Goal: Task Accomplishment & Management: Complete application form

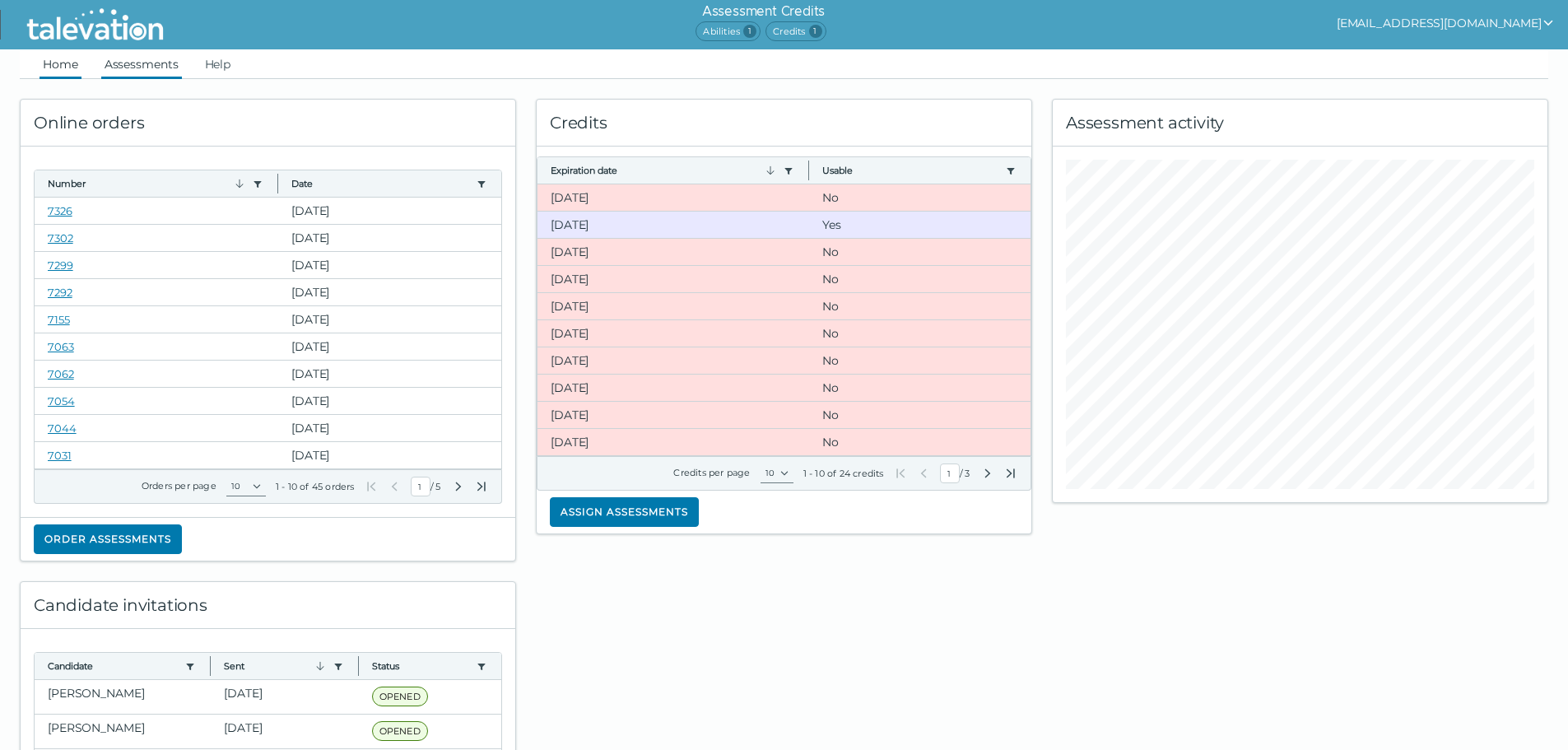
click at [142, 64] on link "Assessments" at bounding box center [142, 64] width 81 height 30
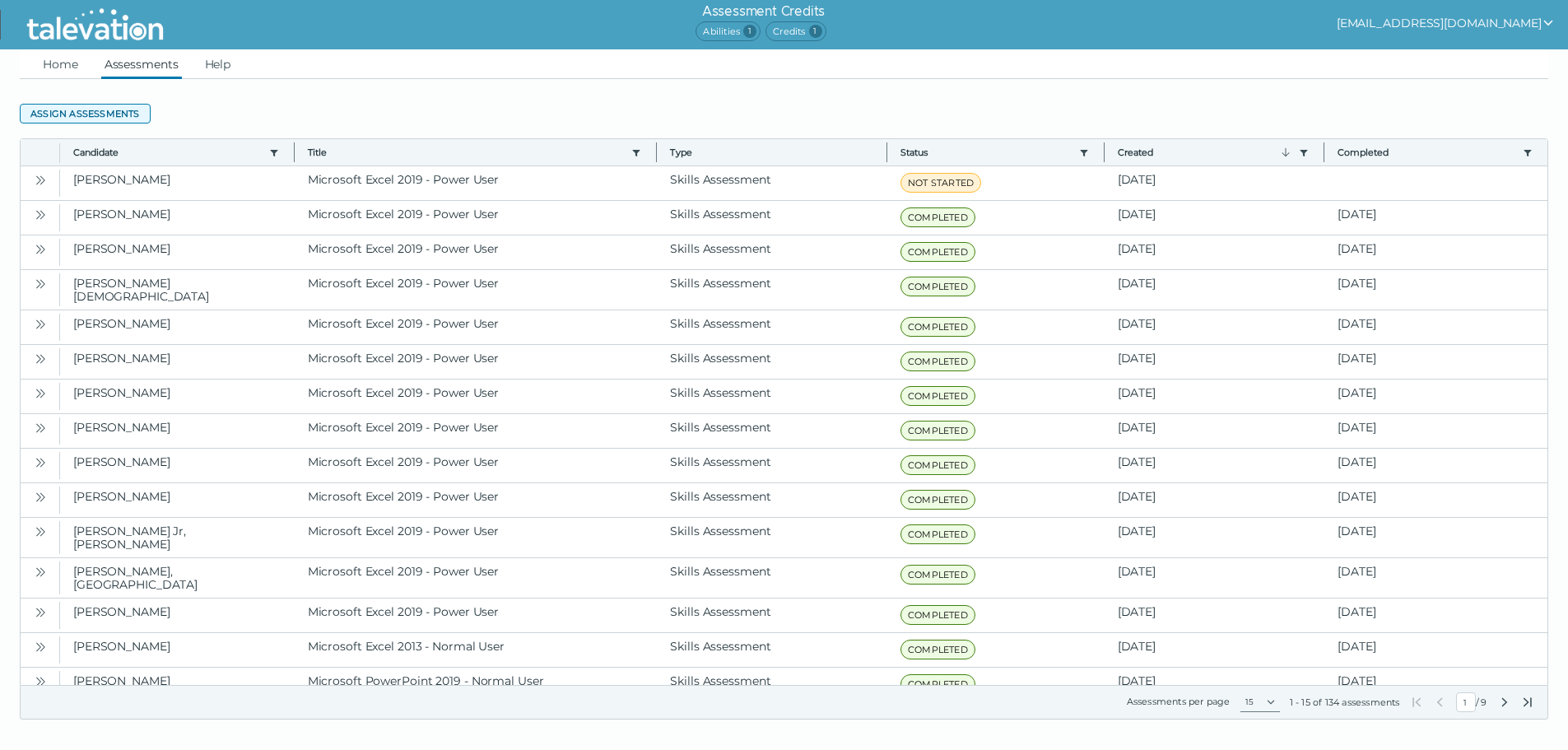
click at [113, 112] on button "Assign assessments" at bounding box center [85, 113] width 131 height 20
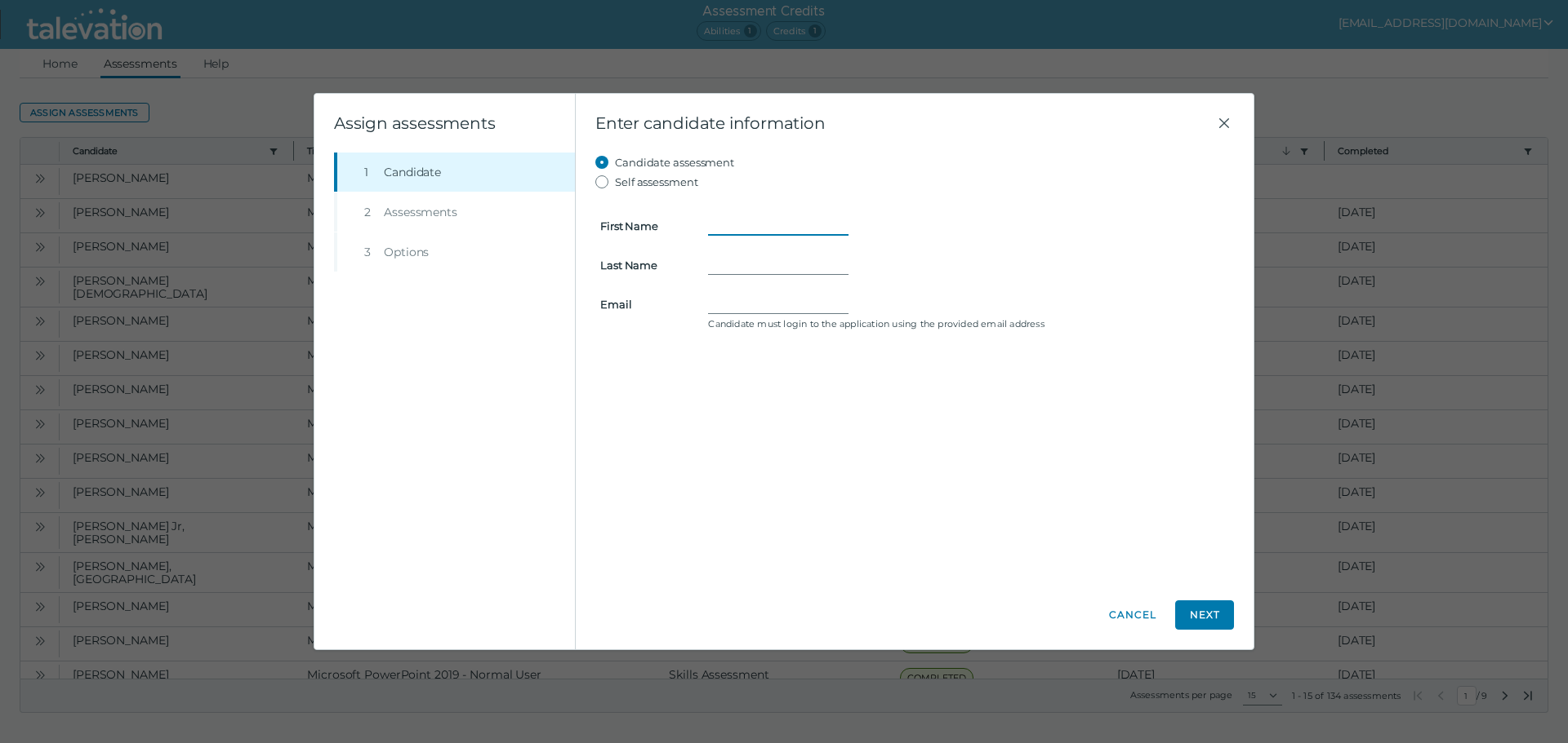
click at [754, 226] on input "First Name" at bounding box center [779, 226] width 140 height 20
type input "[PERSON_NAME]"
click at [744, 268] on input "Last Name" at bounding box center [779, 265] width 140 height 20
type input "[PERSON_NAME]"
click at [731, 299] on input "Email" at bounding box center [779, 304] width 140 height 20
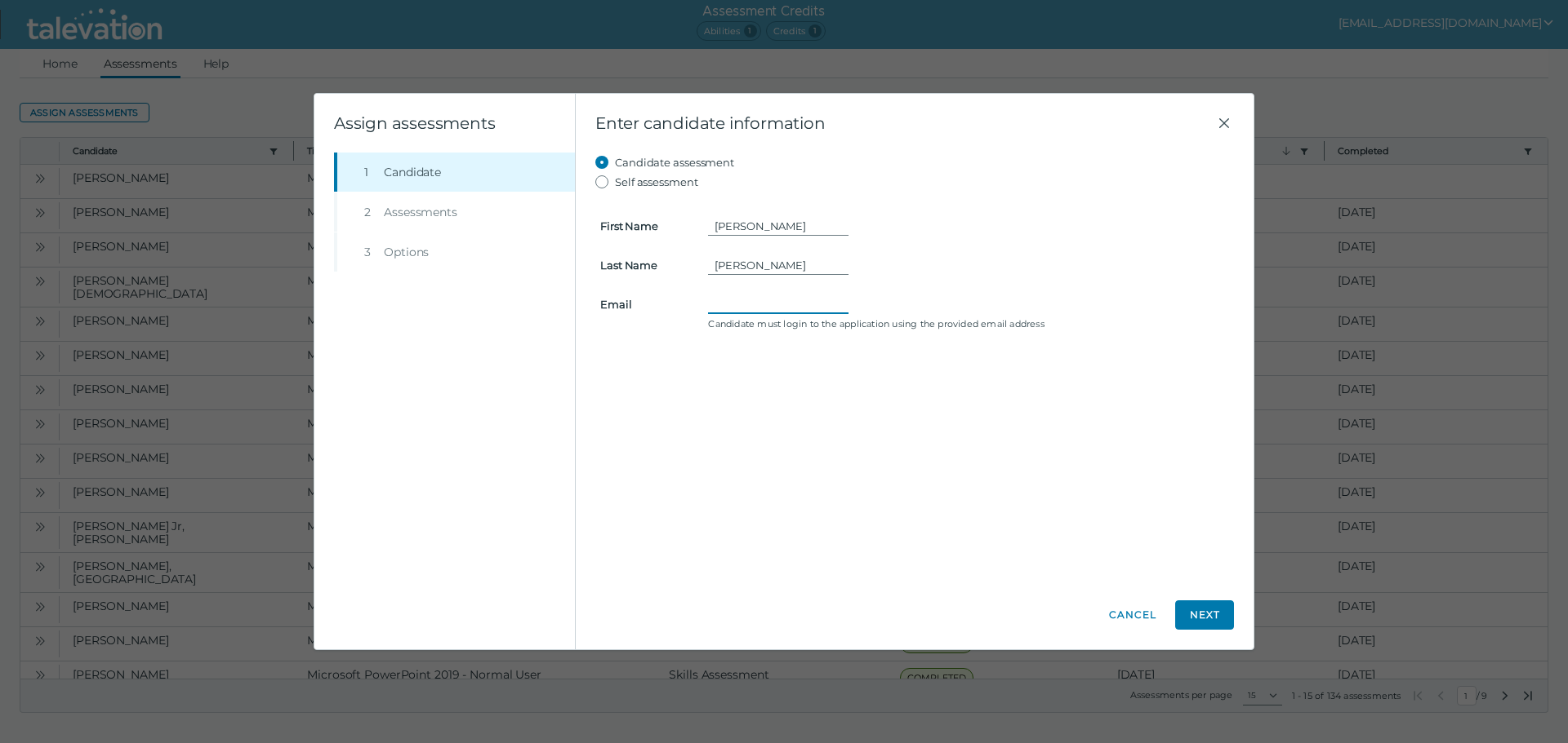
paste input "[EMAIL_ADDRESS][DOMAIN_NAME]"
type input "[EMAIL_ADDRESS][DOMAIN_NAME]"
click at [1193, 608] on button "Next" at bounding box center [1203, 615] width 59 height 30
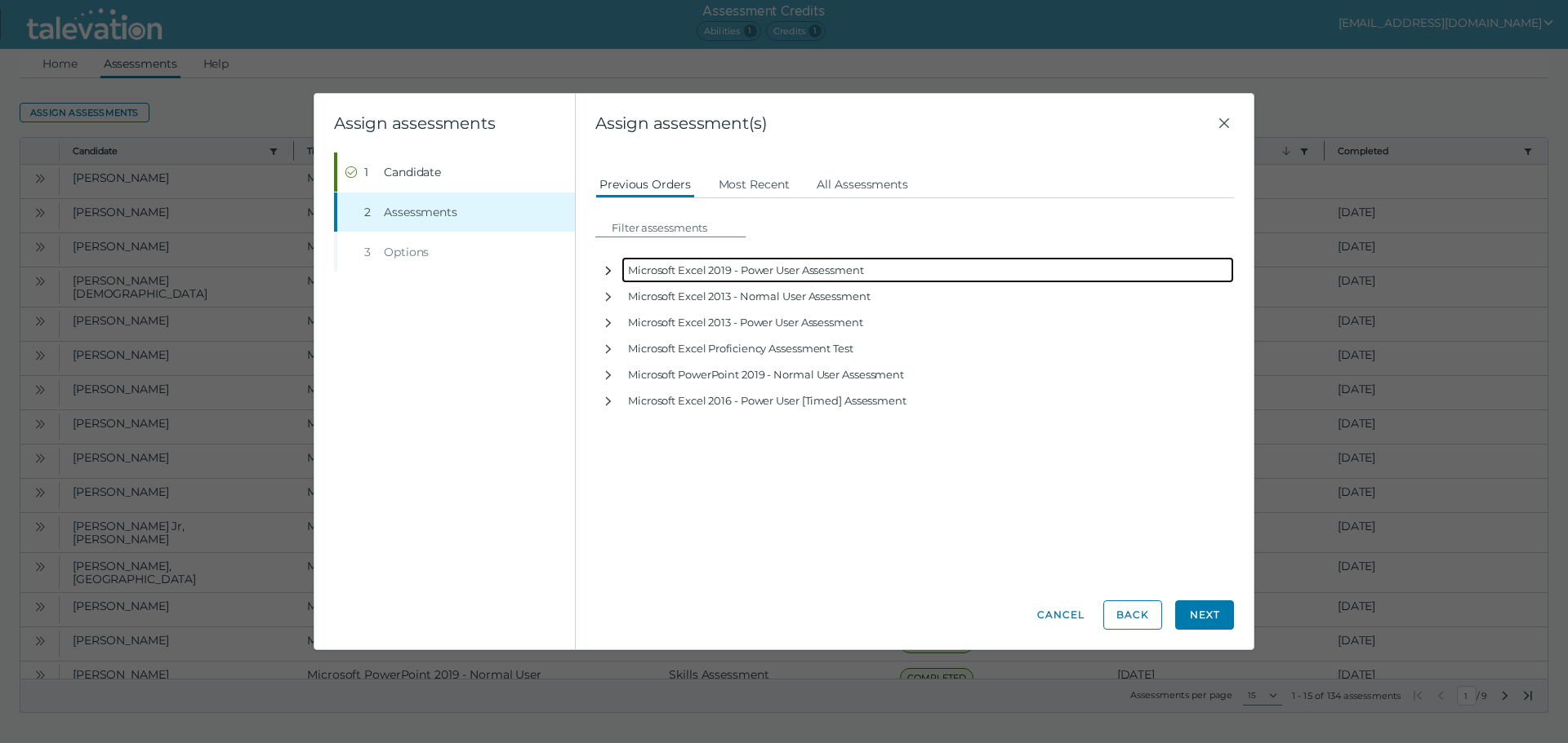
click at [605, 267] on icon "button" at bounding box center [608, 271] width 14 height 13
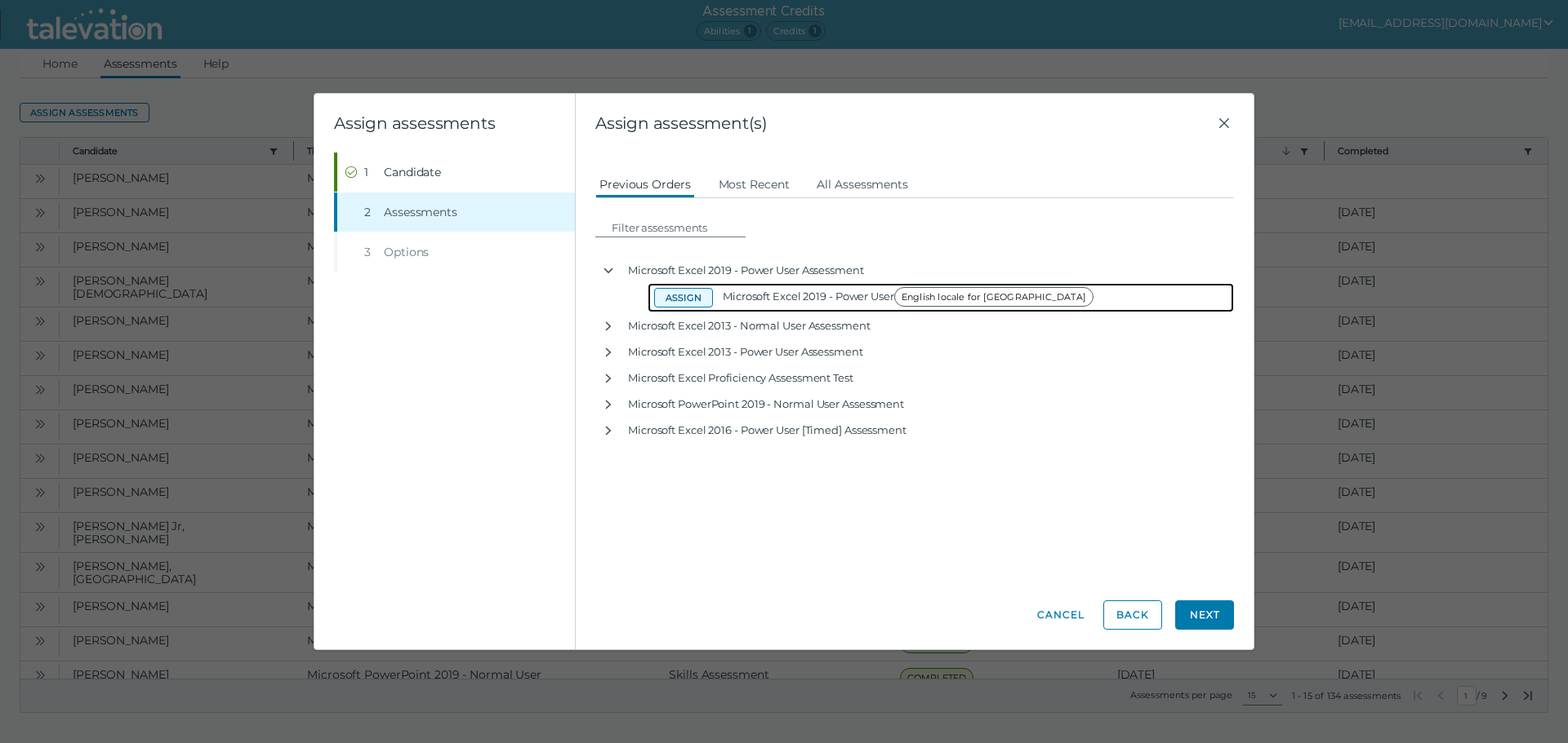
click at [675, 300] on button "Assign" at bounding box center [683, 298] width 59 height 20
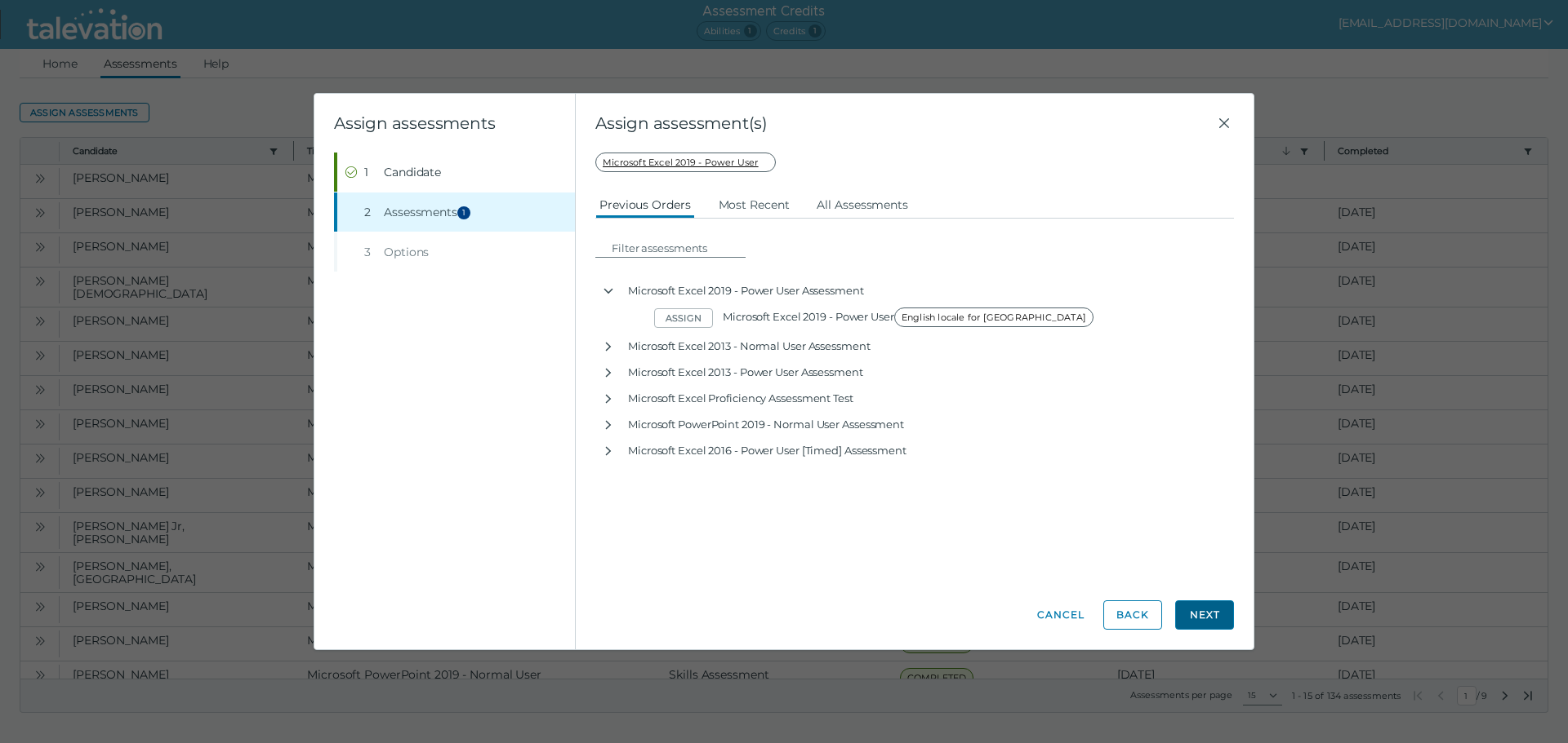
click at [1221, 620] on button "Next" at bounding box center [1203, 615] width 59 height 30
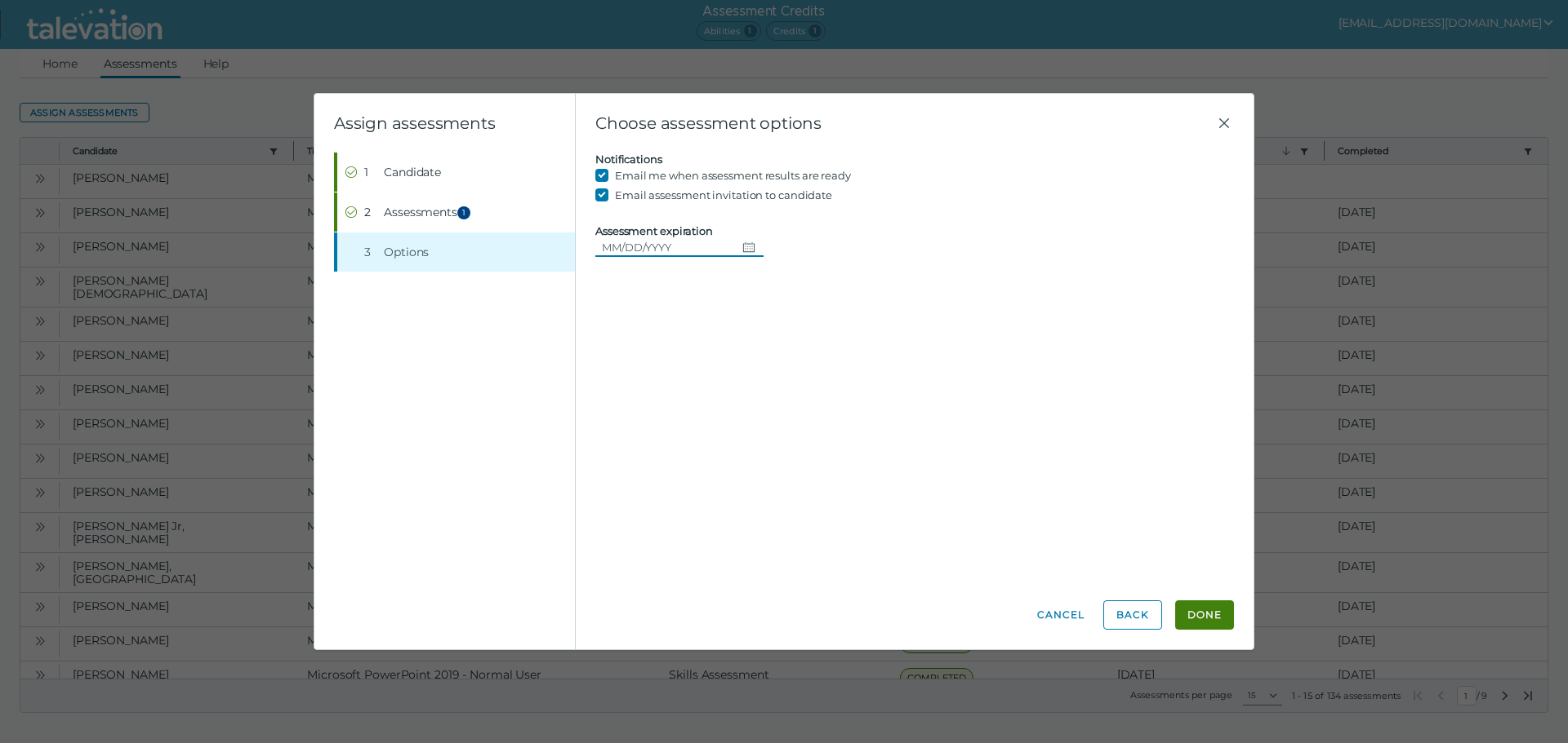
click at [746, 246] on icon "Choose date" at bounding box center [749, 247] width 14 height 13
click at [797, 439] on button "23" at bounding box center [800, 446] width 30 height 30
type input "[DATE]"
click at [1216, 624] on button "Done" at bounding box center [1203, 615] width 59 height 30
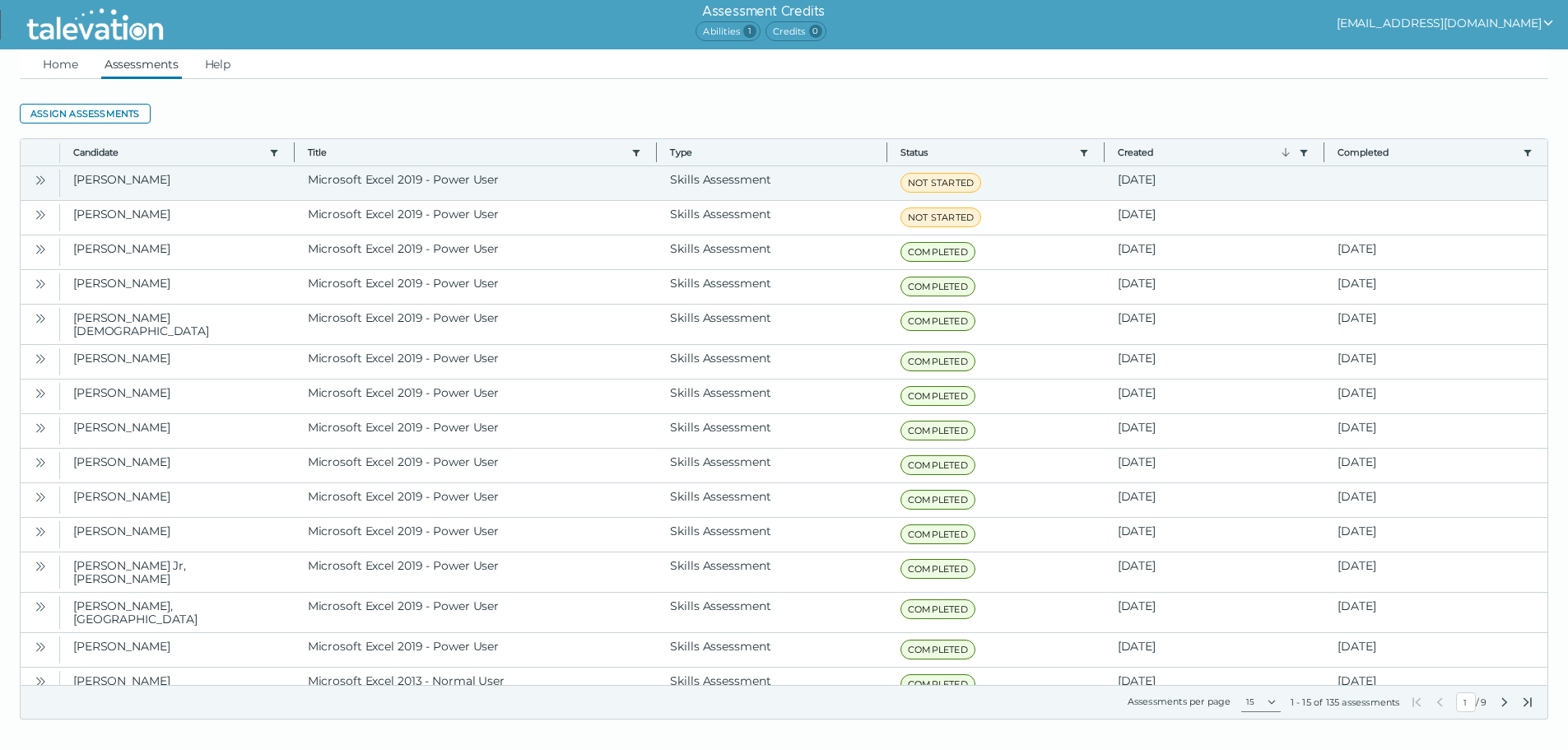
click at [31, 177] on button "Open" at bounding box center [41, 180] width 20 height 20
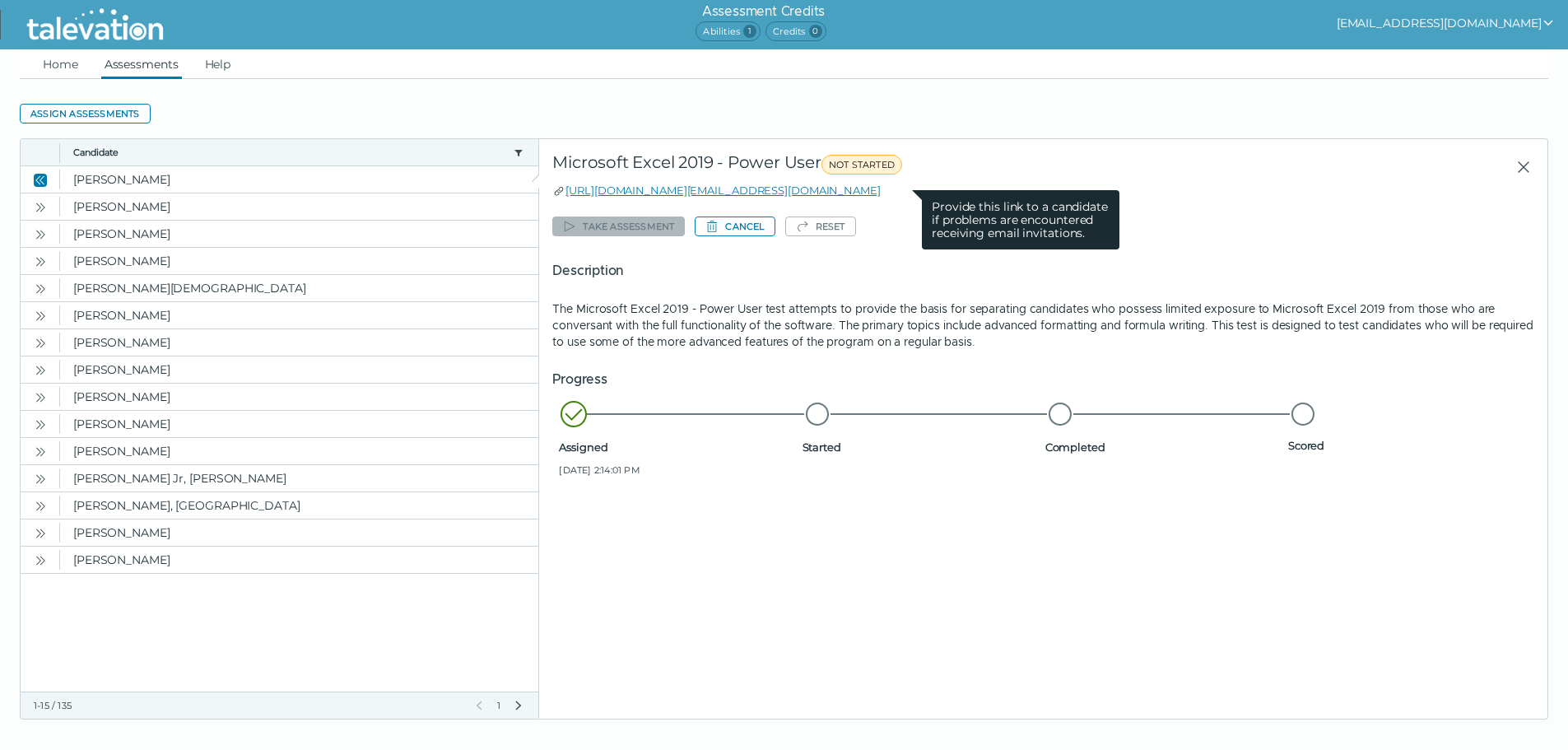
drag, startPoint x: 917, startPoint y: 191, endPoint x: 564, endPoint y: 188, distance: 353.0
click at [564, 188] on div "[URL][DOMAIN_NAME][EMAIL_ADDRESS][DOMAIN_NAME] Provide this link to a candidate…" at bounding box center [1044, 190] width 982 height 16
copy link "[URL][DOMAIN_NAME][EMAIL_ADDRESS][DOMAIN_NAME]"
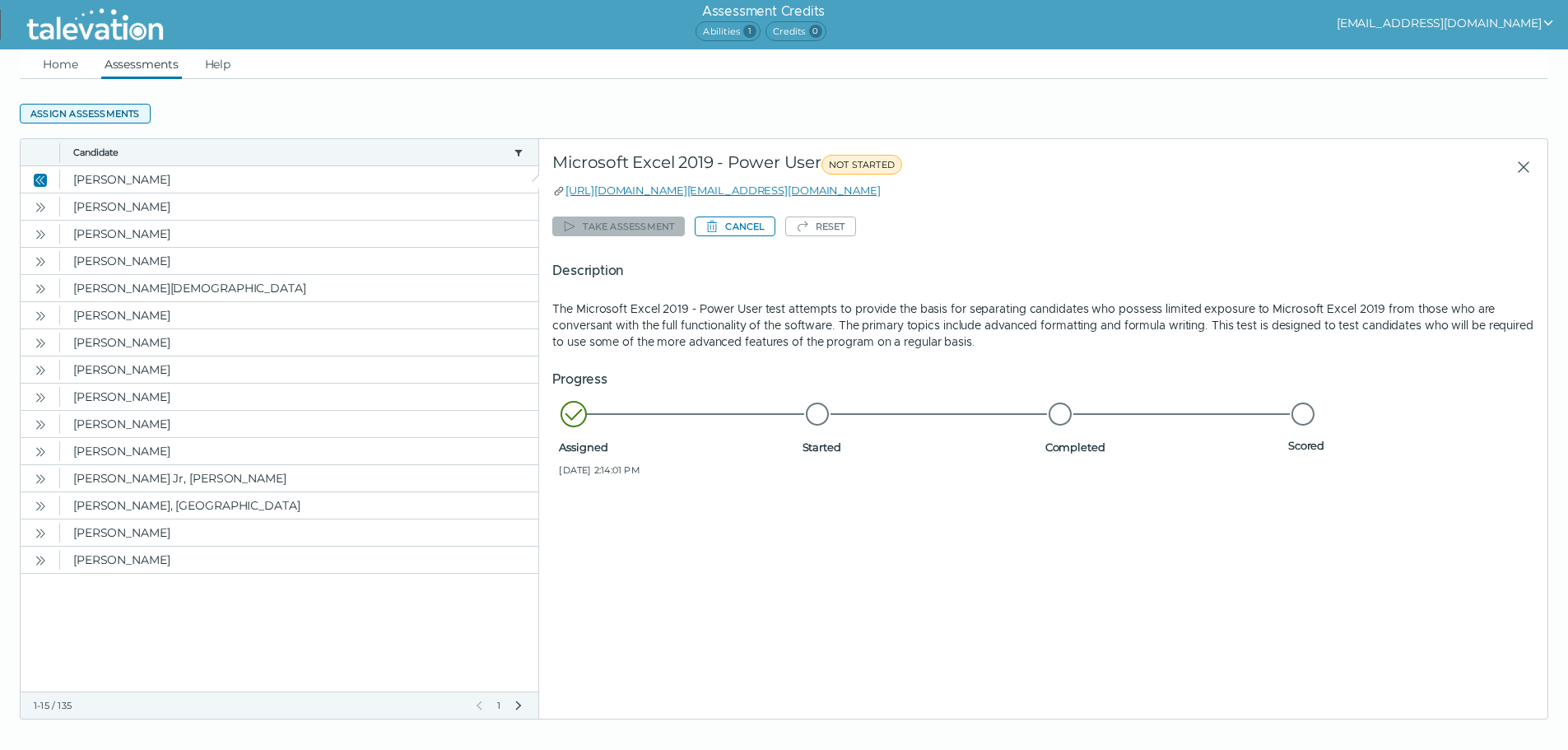
click at [112, 119] on button "Assign assessments" at bounding box center [85, 113] width 131 height 20
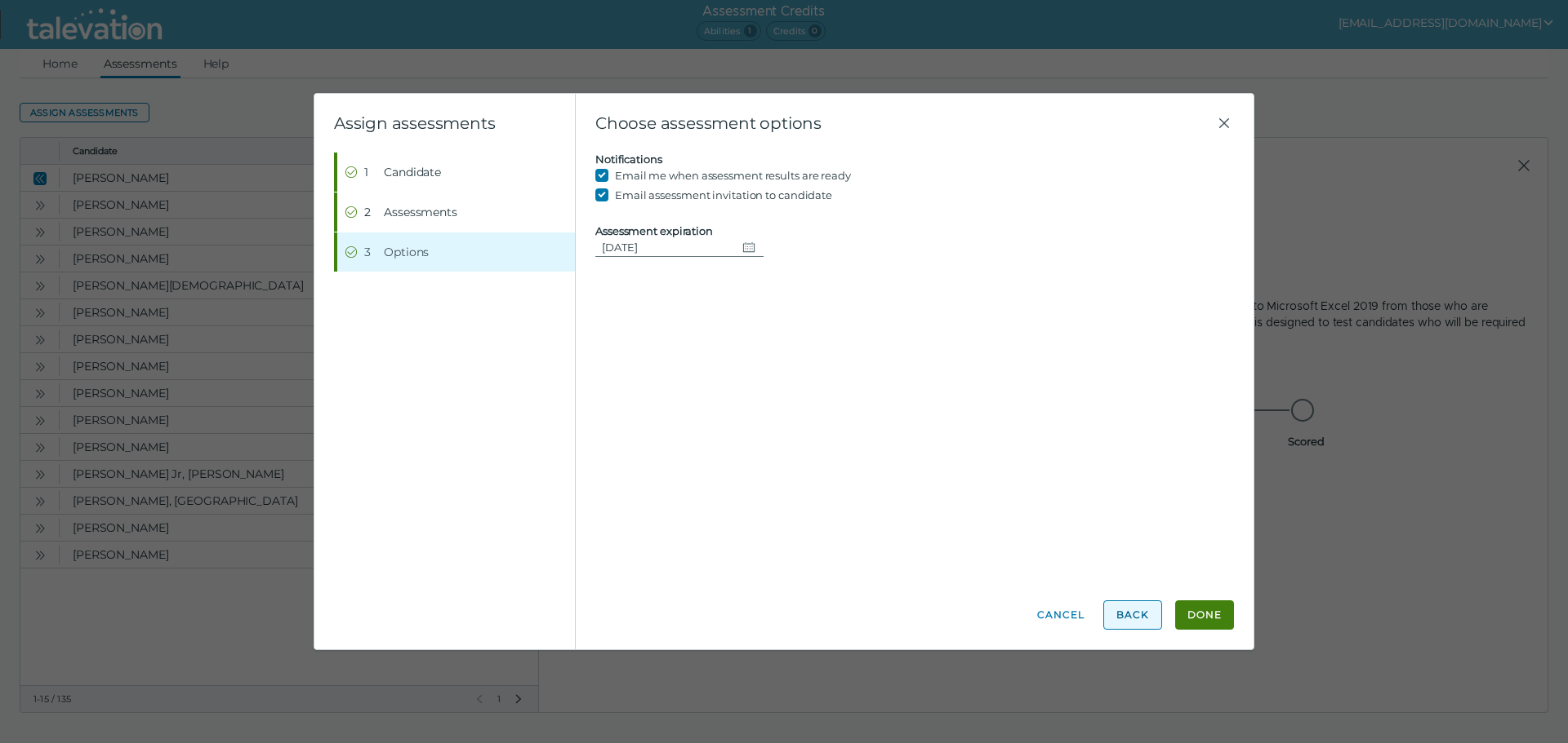
click at [1148, 622] on button "Back" at bounding box center [1132, 615] width 59 height 30
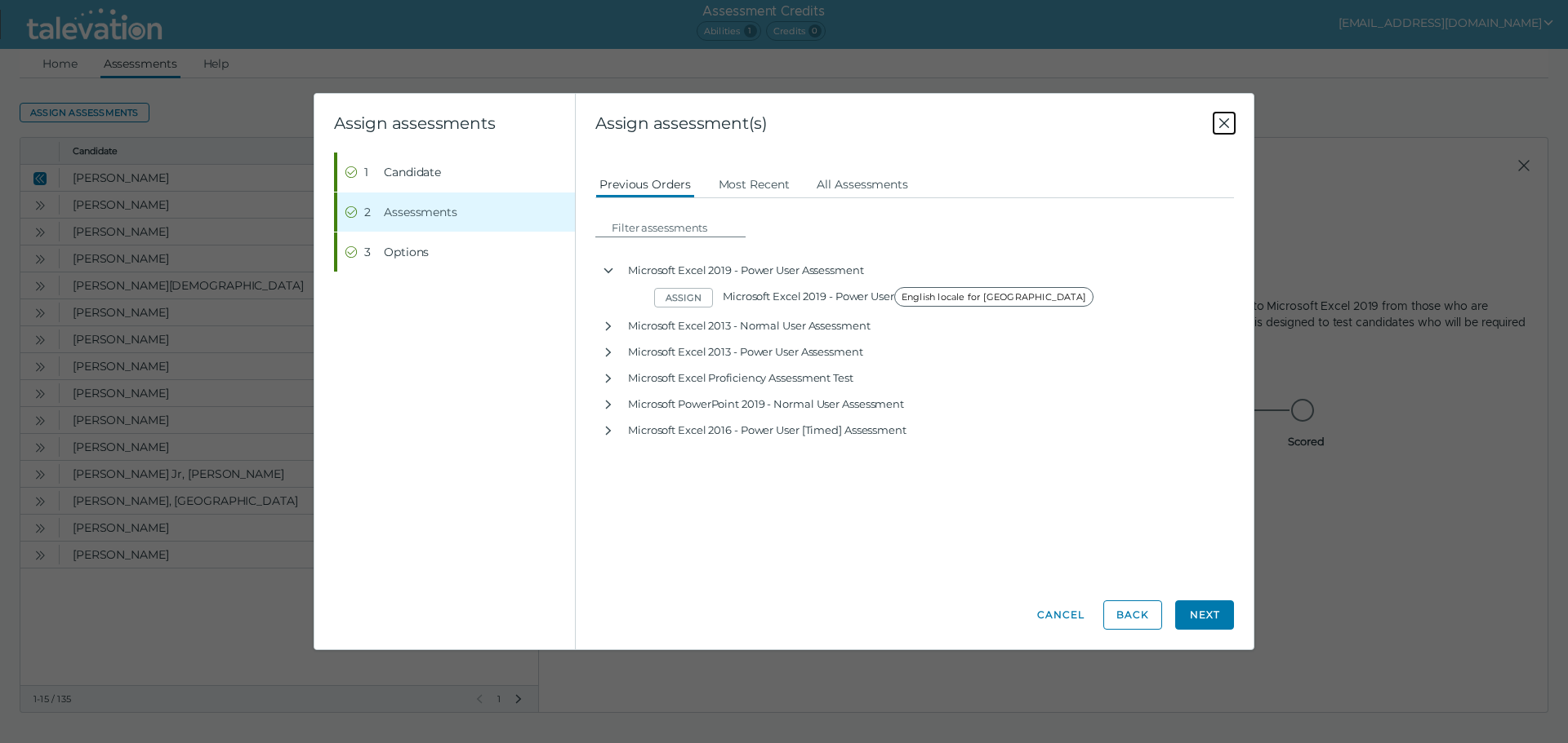
click at [1228, 116] on icon "Close" at bounding box center [1224, 123] width 20 height 20
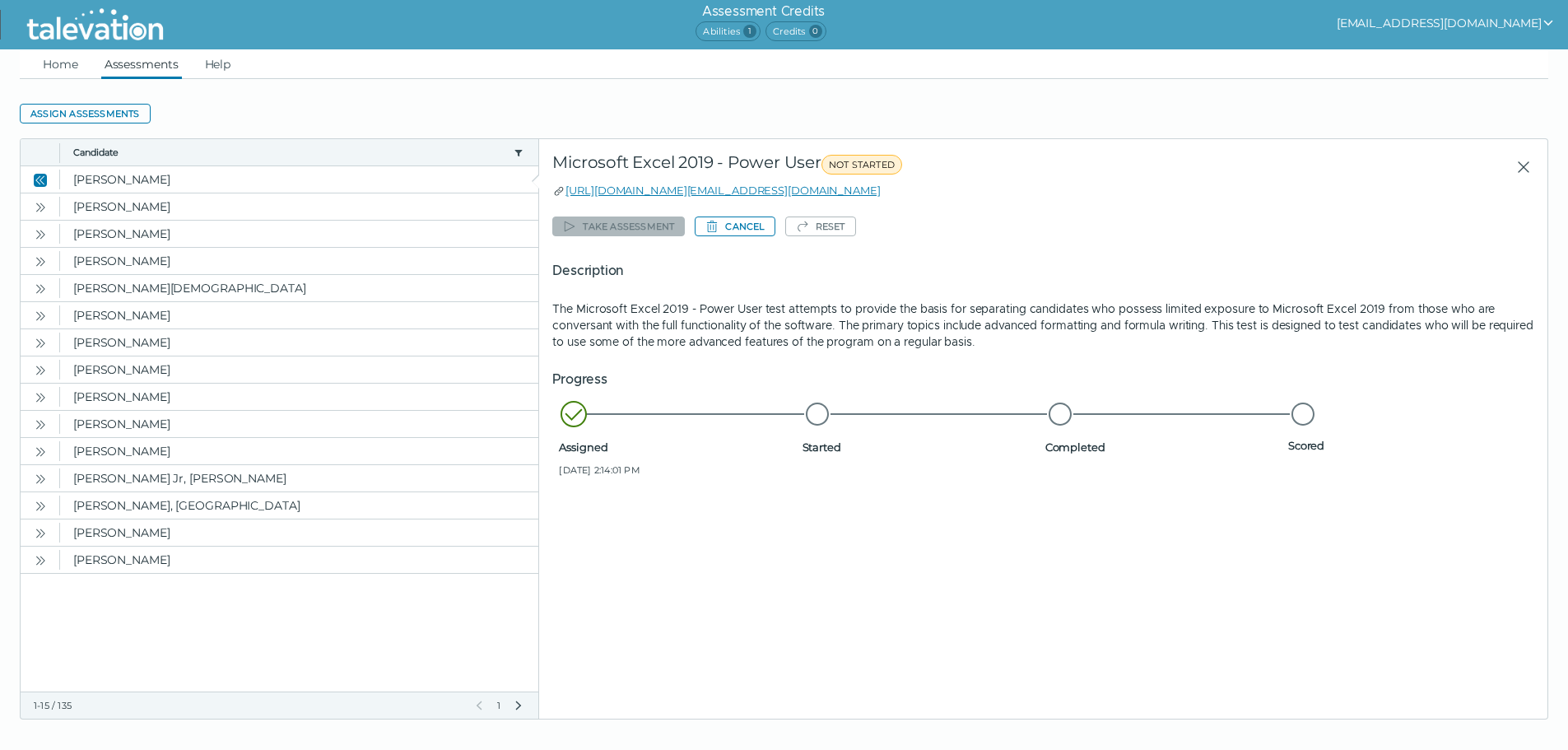
click at [1526, 177] on button "Close" at bounding box center [1519, 167] width 31 height 30
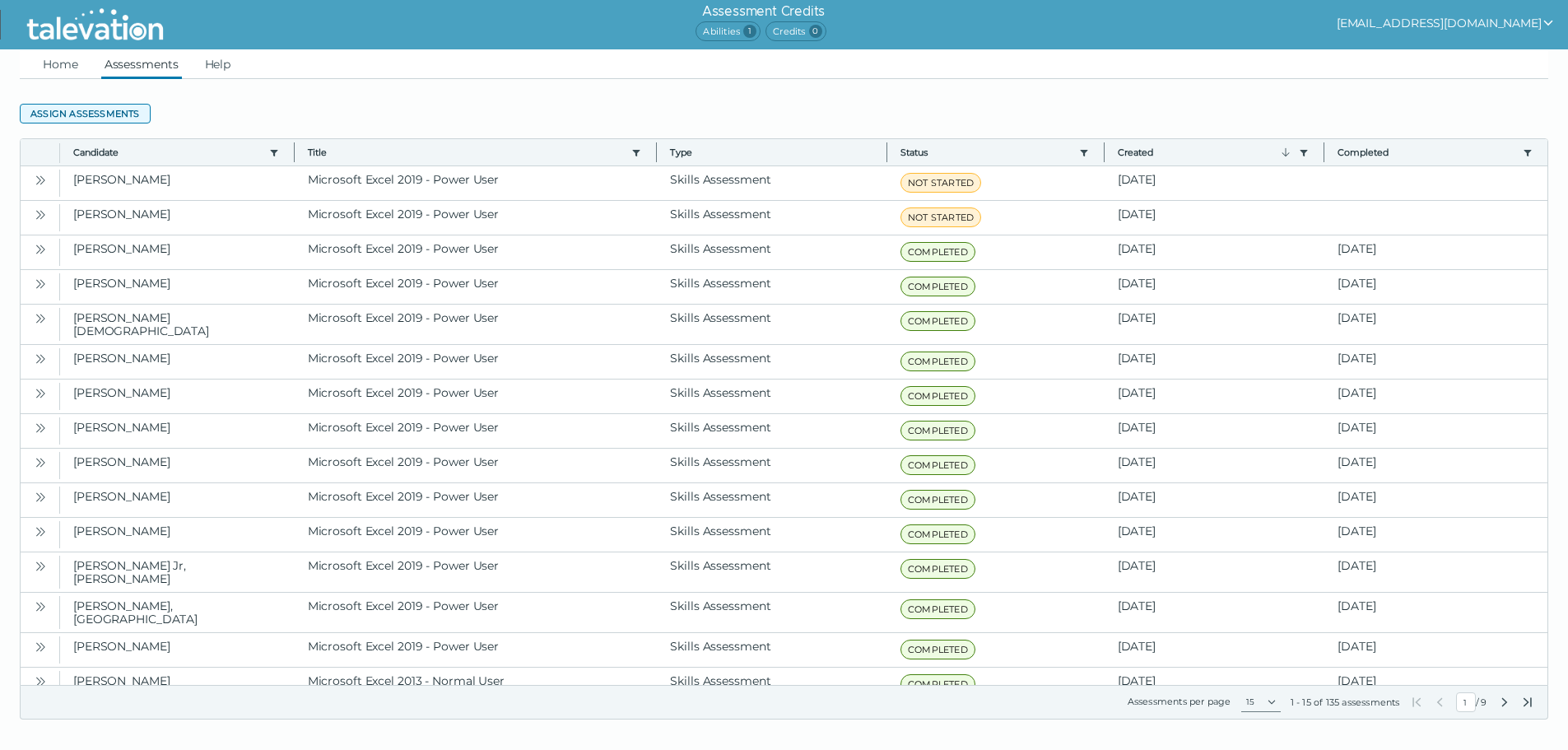
click at [113, 120] on button "Assign assessments" at bounding box center [85, 113] width 131 height 20
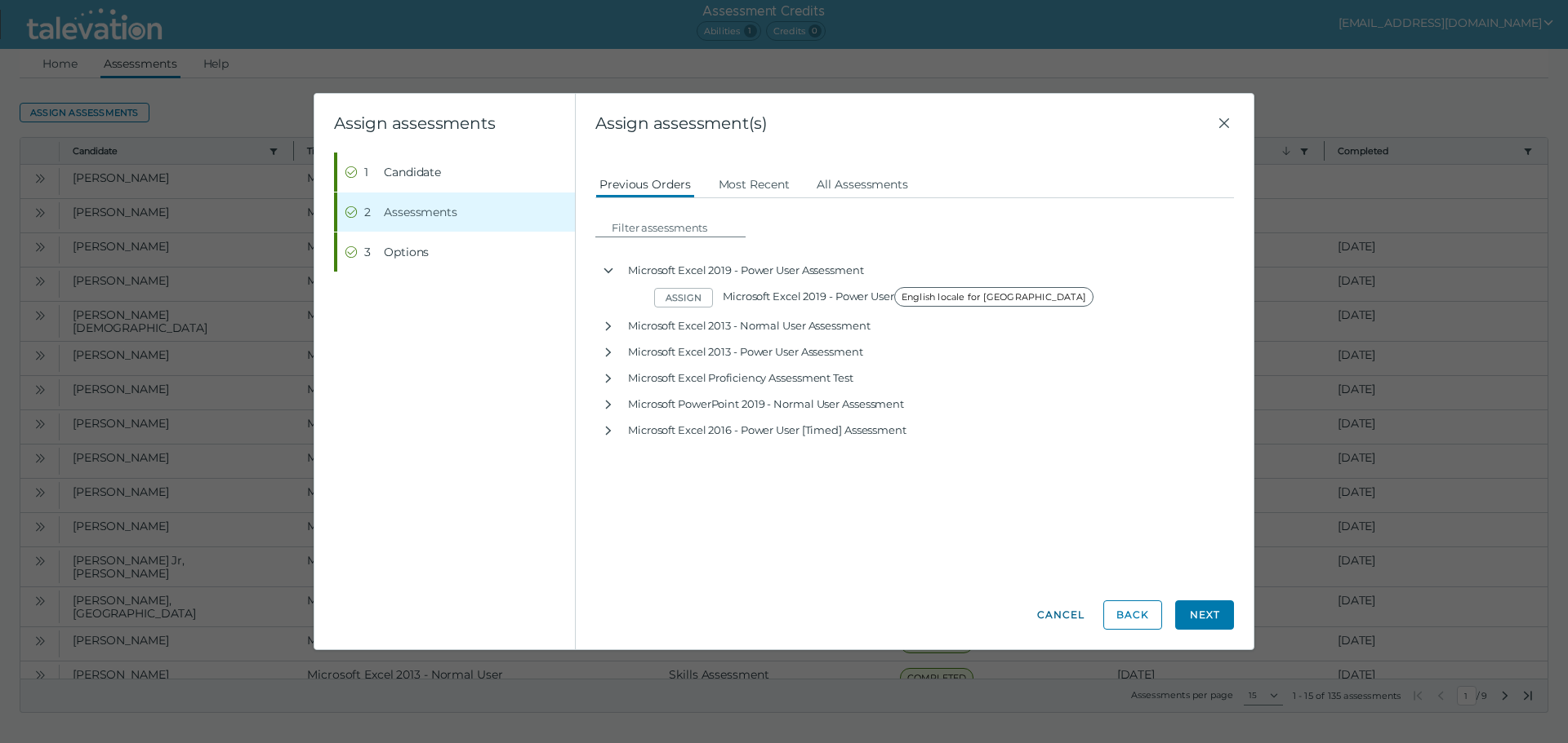
click at [1071, 614] on button "Cancel" at bounding box center [1060, 615] width 59 height 30
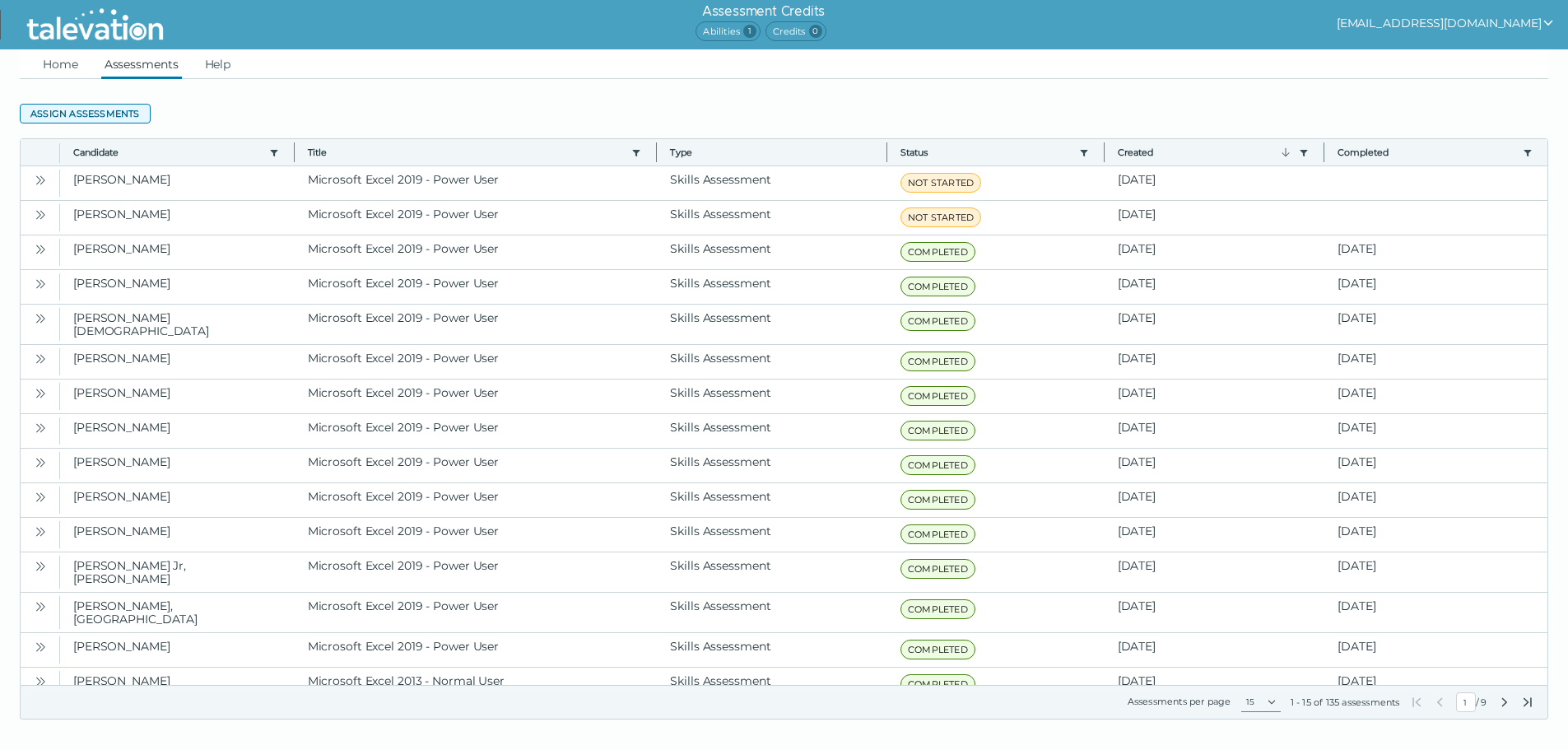
click at [113, 114] on button "Assign assessments" at bounding box center [85, 113] width 131 height 20
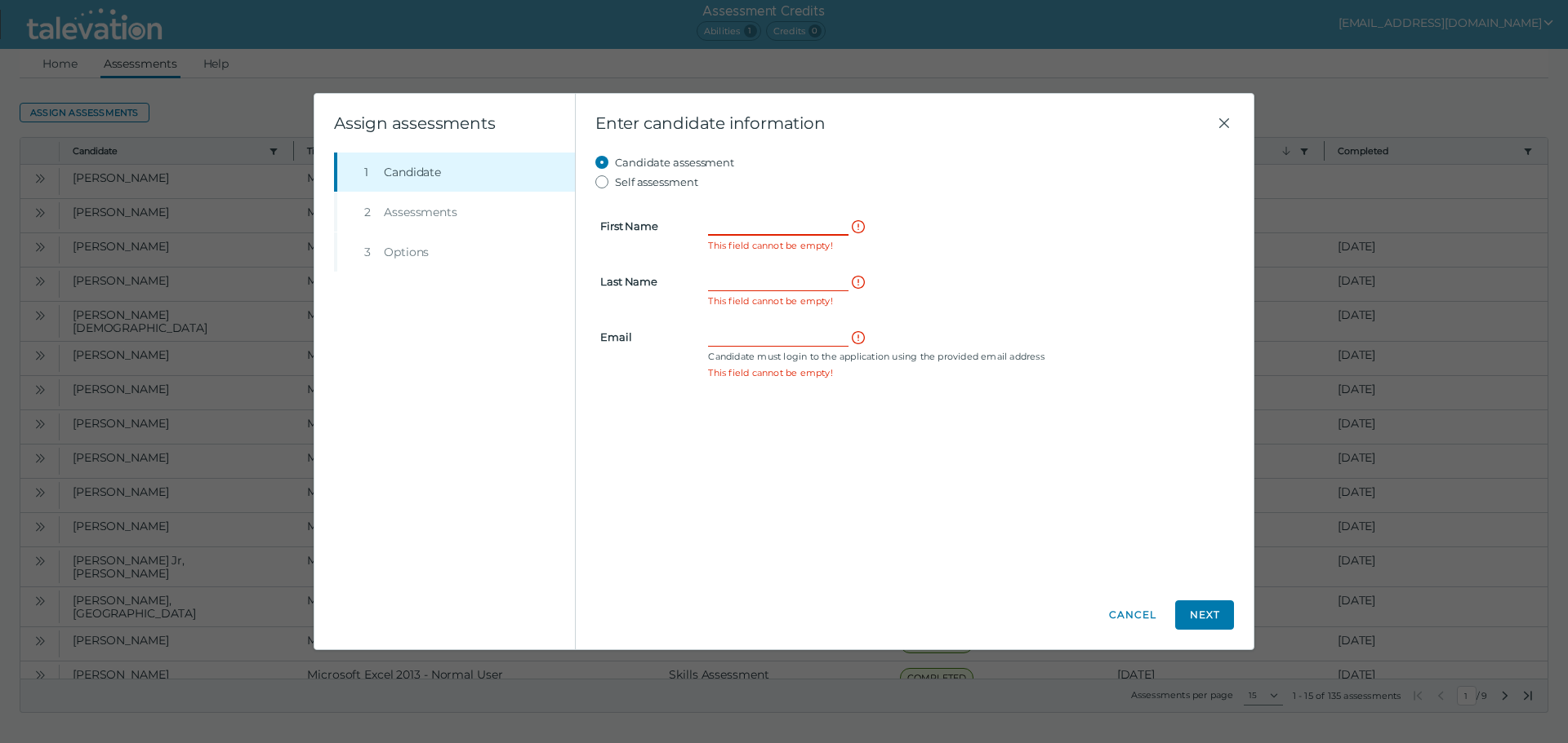
click at [752, 224] on input "First Name" at bounding box center [779, 226] width 140 height 20
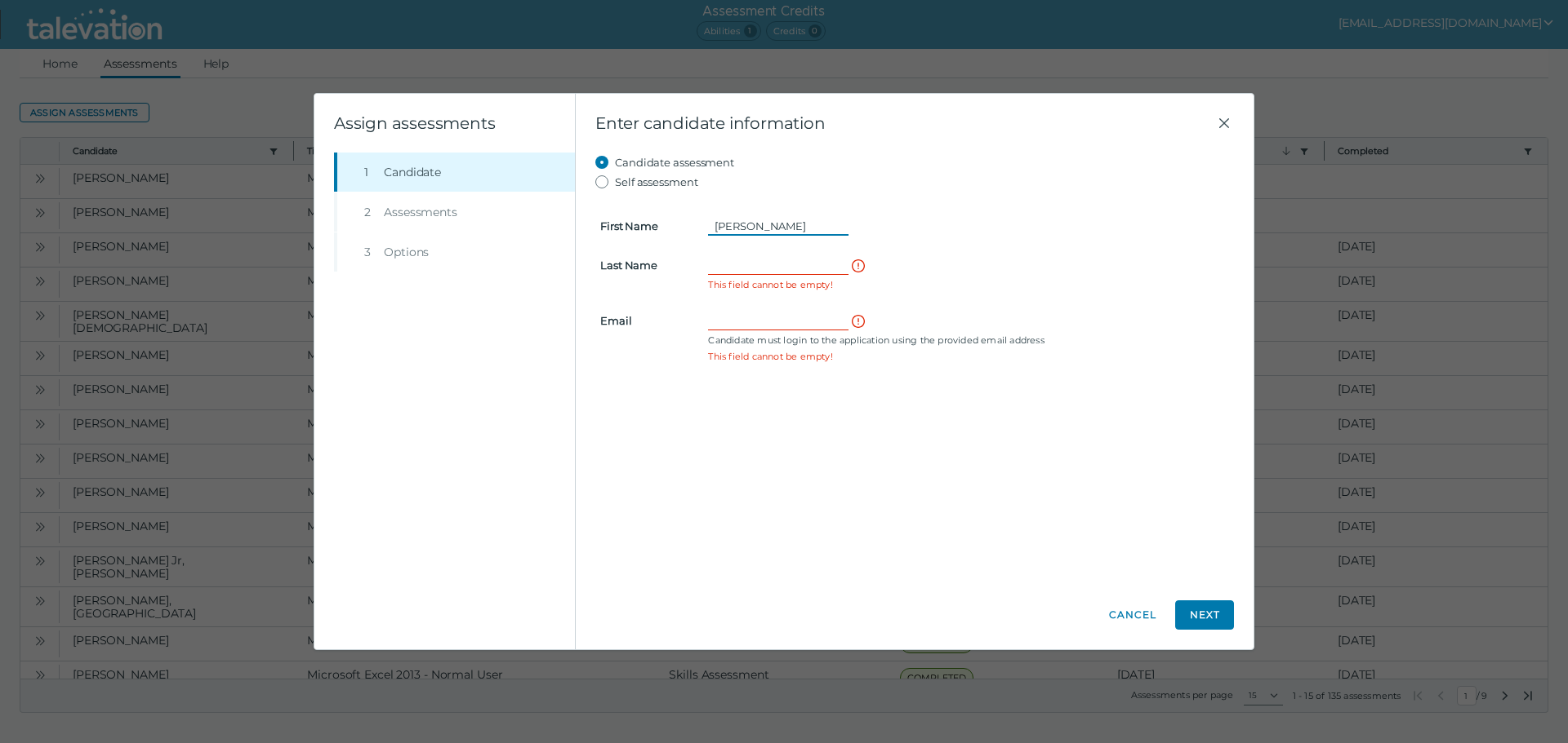
type input "[PERSON_NAME]"
click at [778, 256] on input "Last Name" at bounding box center [779, 265] width 140 height 20
click at [754, 258] on input "Last Name" at bounding box center [779, 265] width 140 height 20
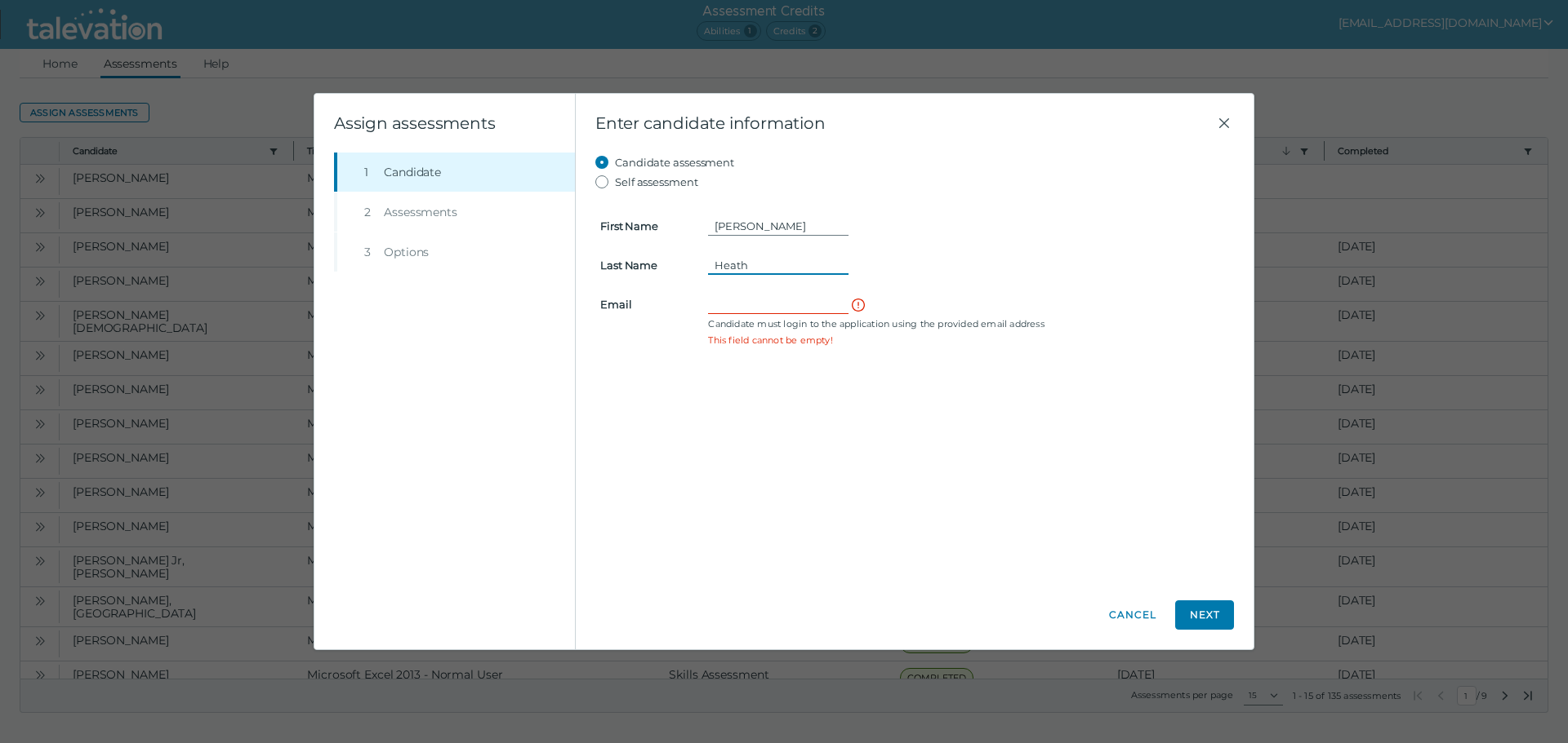
type input "Heath"
click at [729, 298] on input "Email" at bounding box center [779, 304] width 140 height 20
paste input "[EMAIL_ADDRESS][DOMAIN_NAME]"
type input "[EMAIL_ADDRESS][DOMAIN_NAME]"
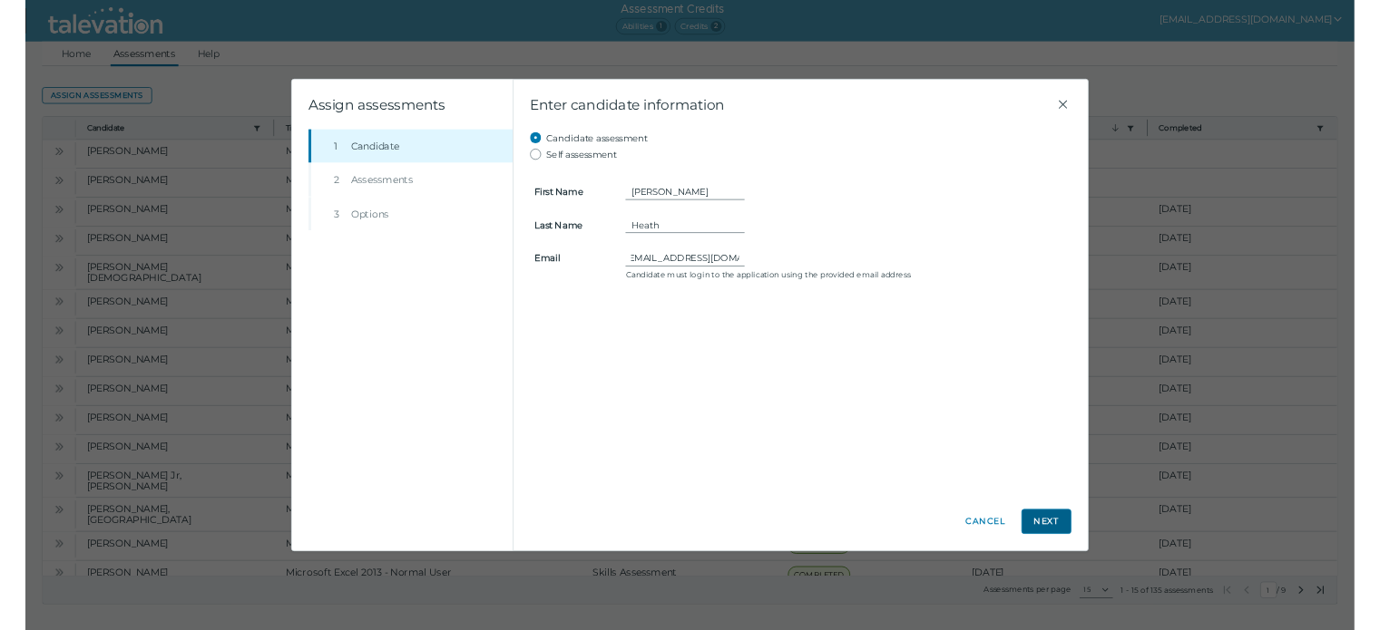
scroll to position [0, 0]
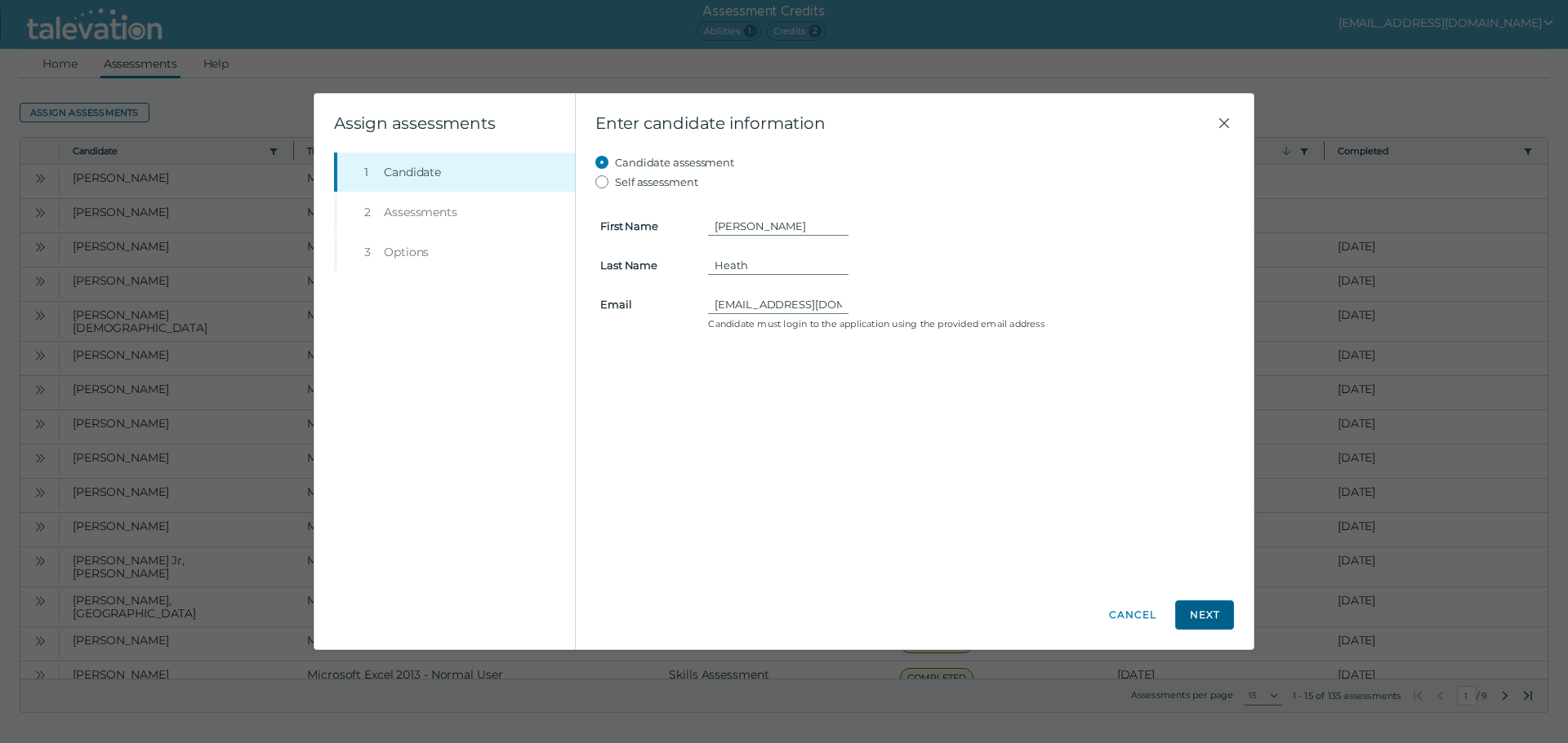
click at [1196, 611] on button "Next" at bounding box center [1203, 615] width 59 height 30
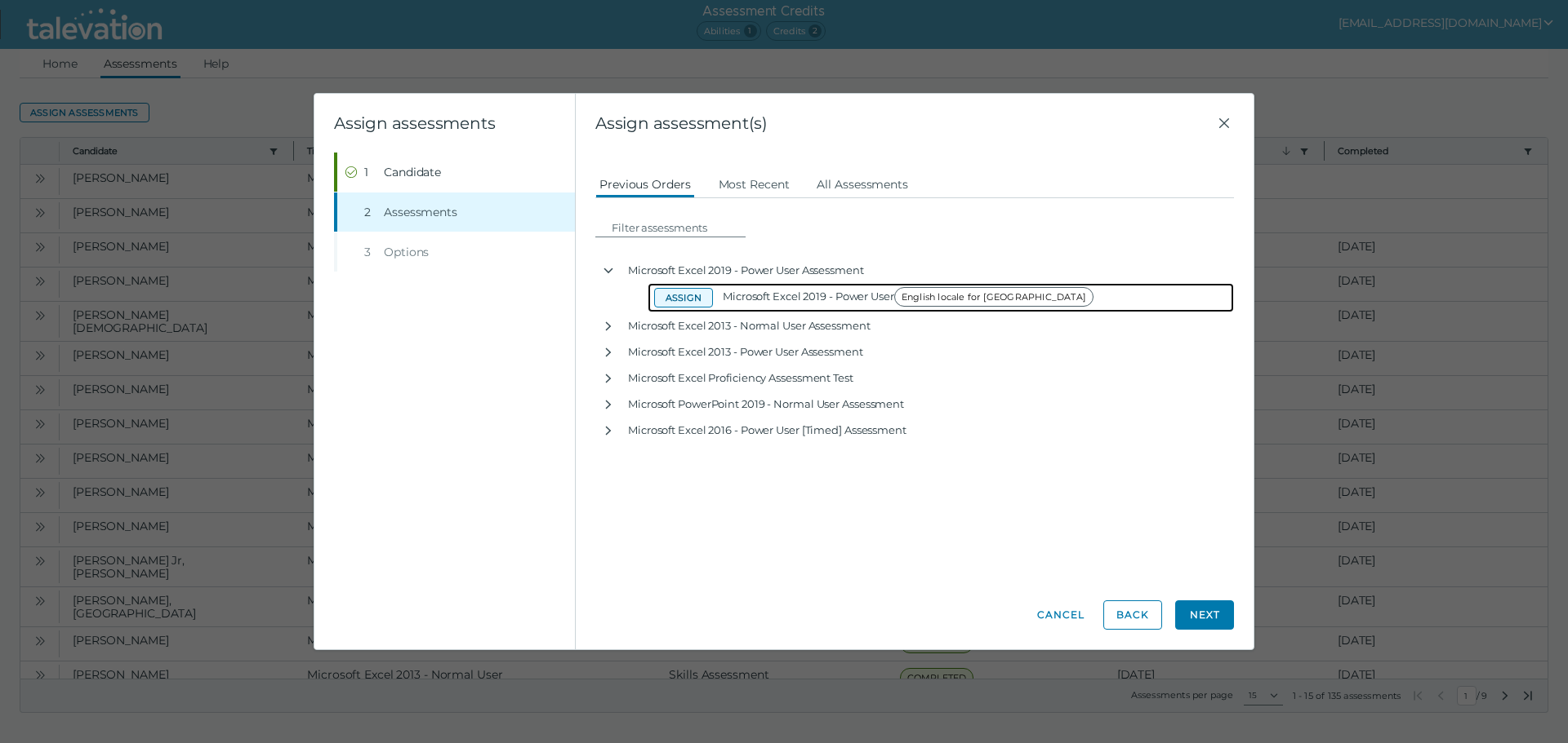
click at [689, 300] on button "Assign" at bounding box center [683, 298] width 59 height 20
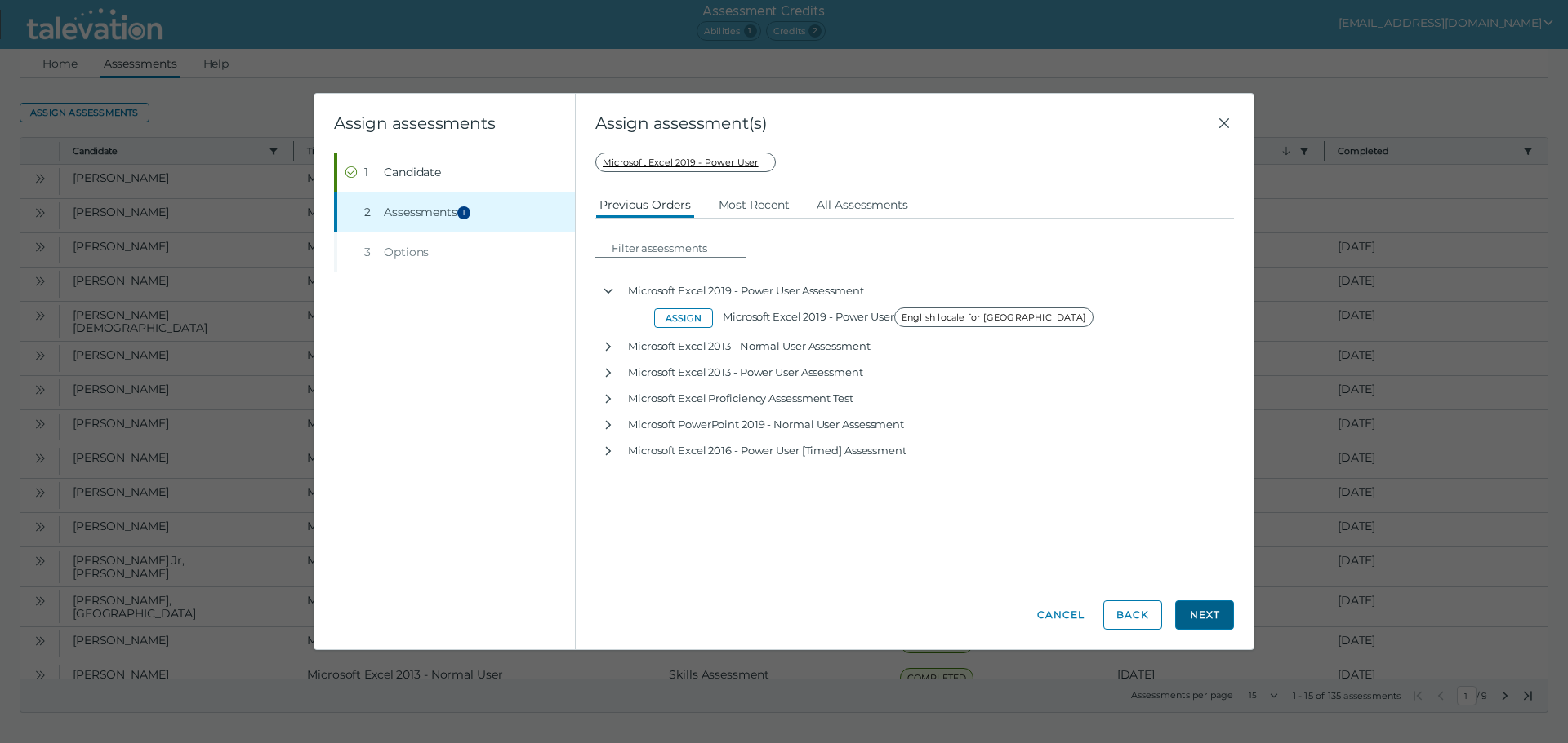
click at [1200, 604] on button "Next" at bounding box center [1203, 615] width 59 height 30
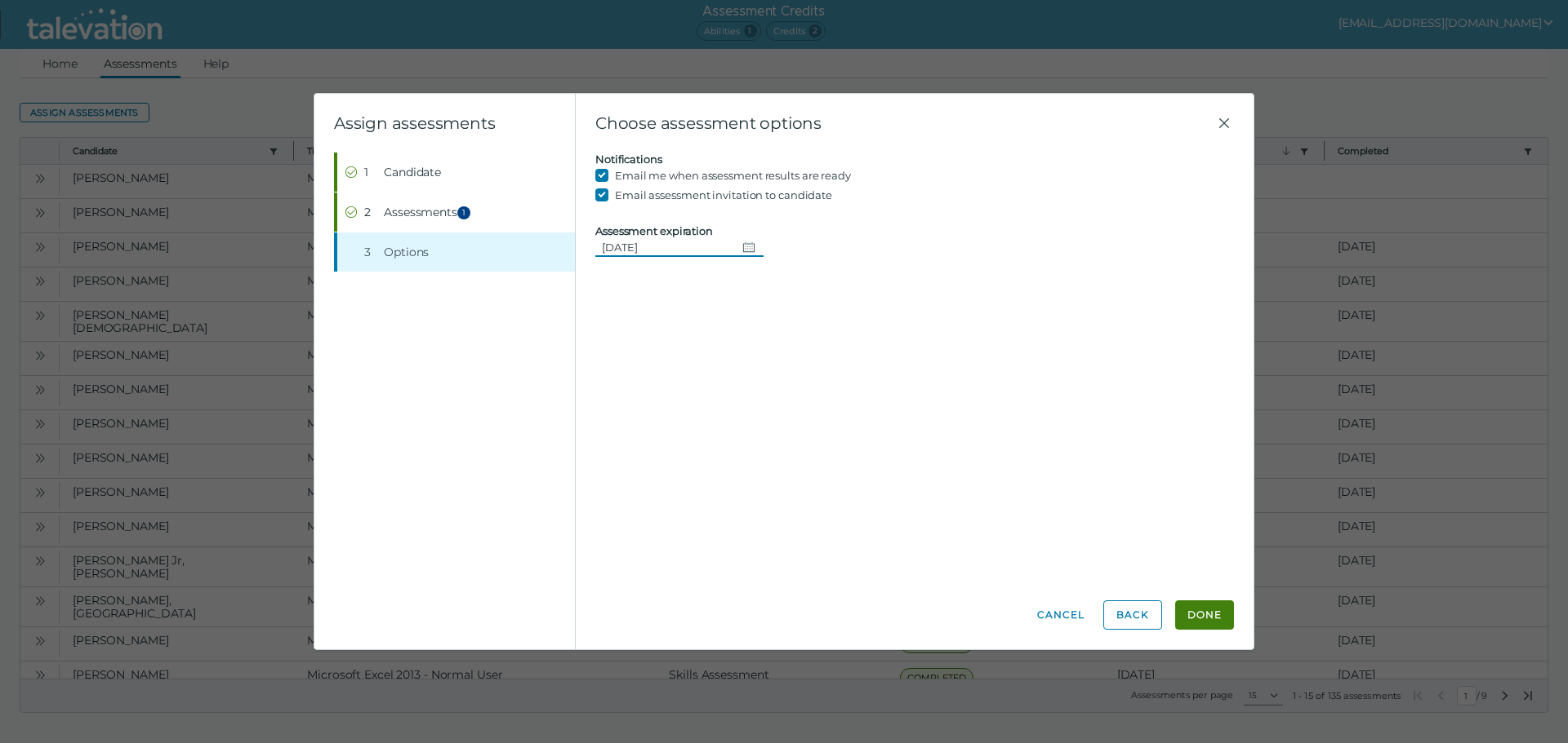
click at [735, 243] on button "Change date, 08/23/2025" at bounding box center [749, 247] width 28 height 20
click at [807, 441] on button "23" at bounding box center [800, 446] width 30 height 30
click at [1203, 622] on button "Done" at bounding box center [1203, 615] width 59 height 30
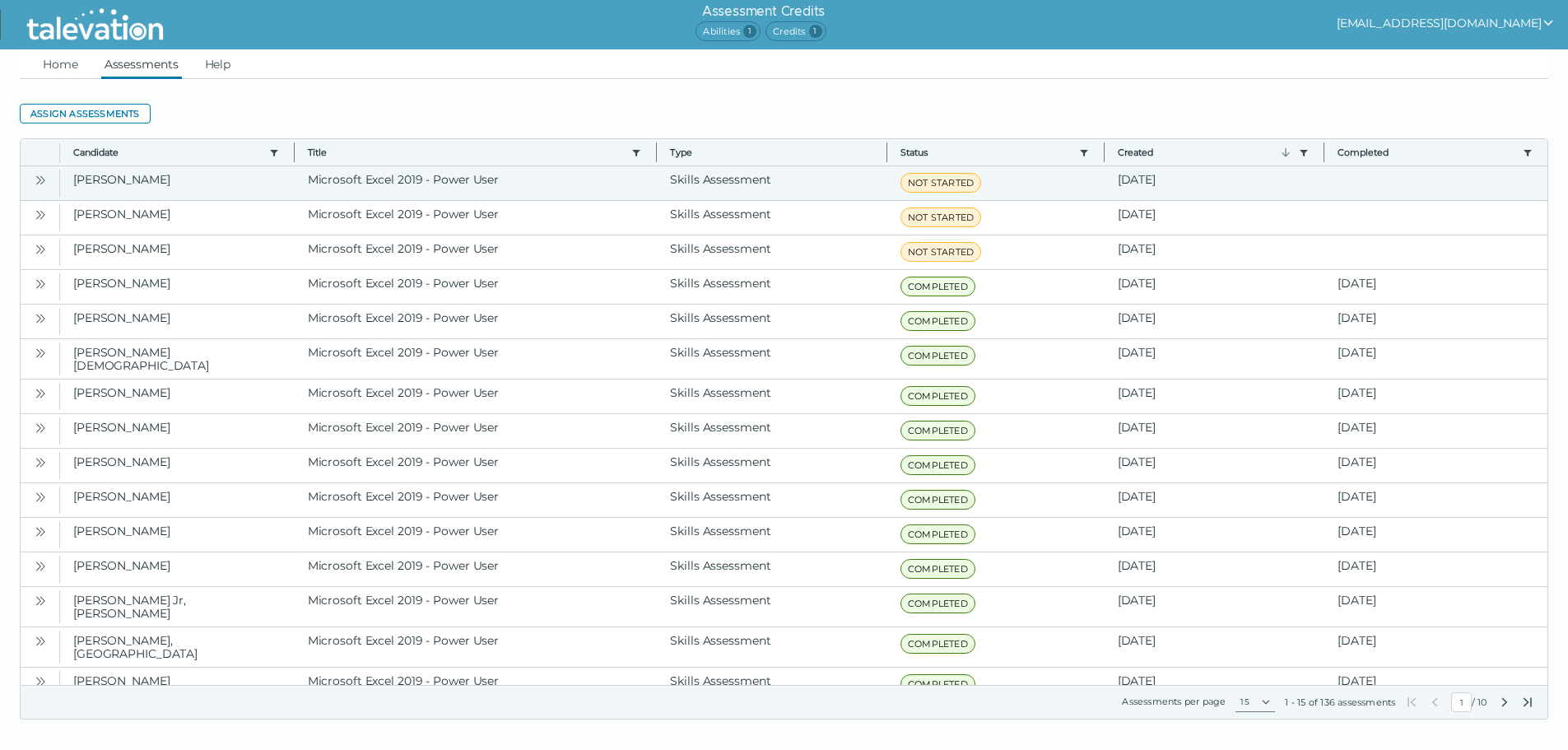
click at [44, 176] on icon "Open" at bounding box center [40, 180] width 14 height 14
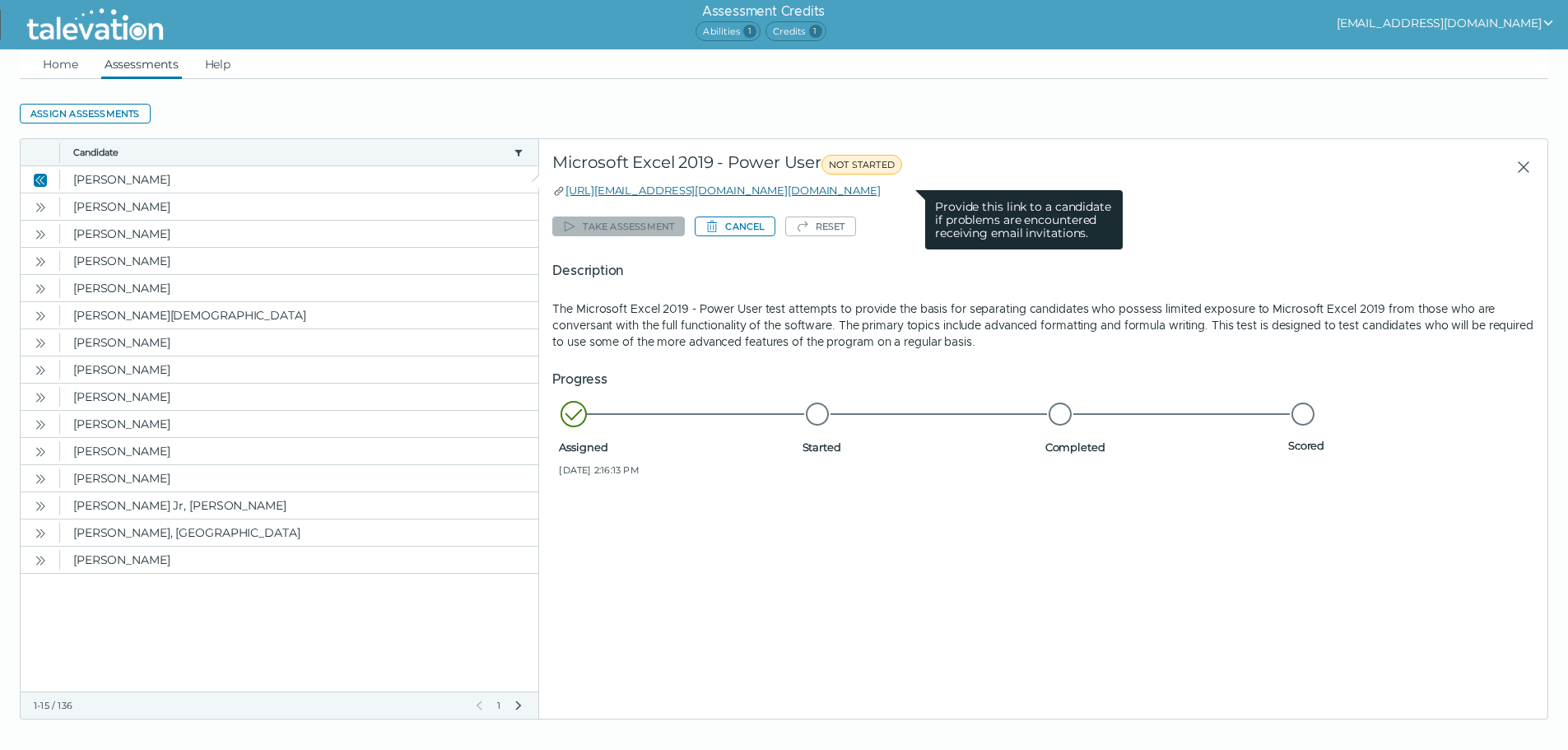
drag, startPoint x: 924, startPoint y: 192, endPoint x: 566, endPoint y: 191, distance: 358.0
click at [566, 191] on div "[URL][EMAIL_ADDRESS][DOMAIN_NAME][DOMAIN_NAME] Provide this link to a candidate…" at bounding box center [1044, 190] width 982 height 16
copy link "[URL][EMAIL_ADDRESS][DOMAIN_NAME][DOMAIN_NAME]"
